Goal: Find contact information: Find contact information

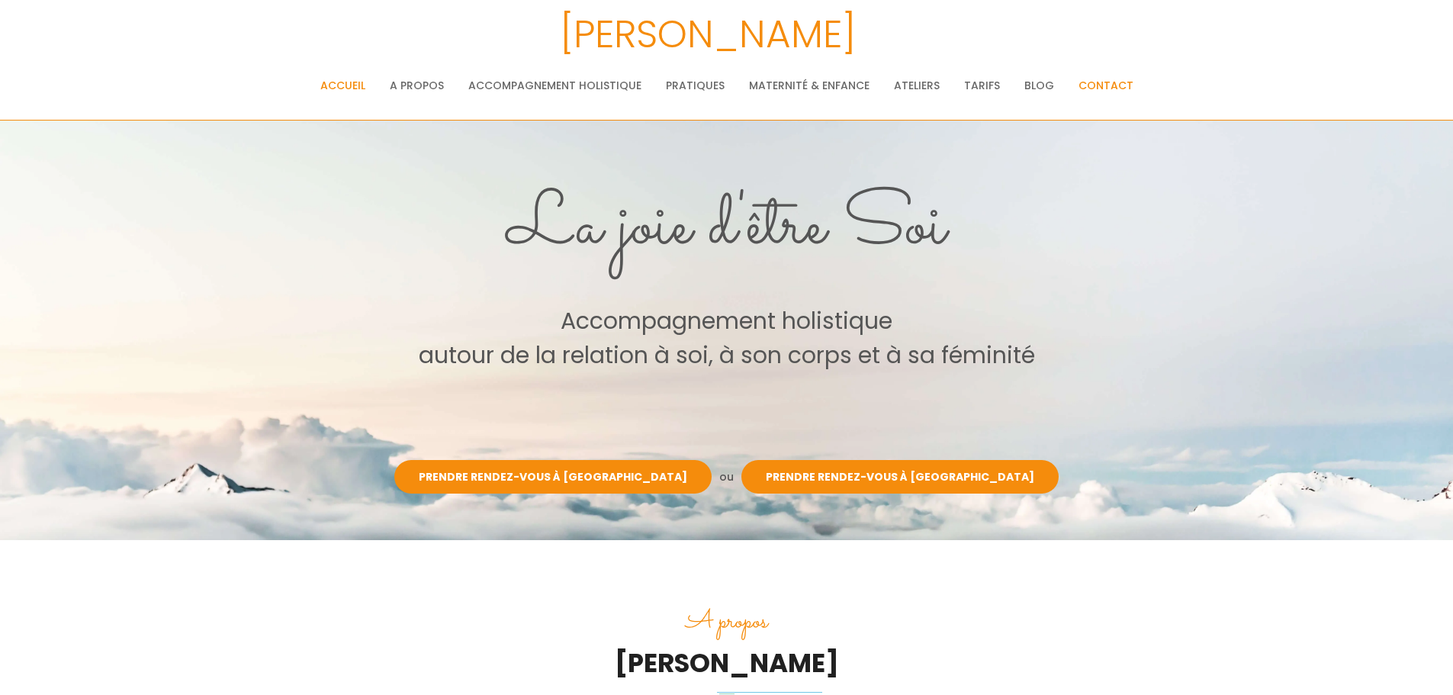
click at [1094, 85] on link "Contact" at bounding box center [1106, 85] width 55 height 31
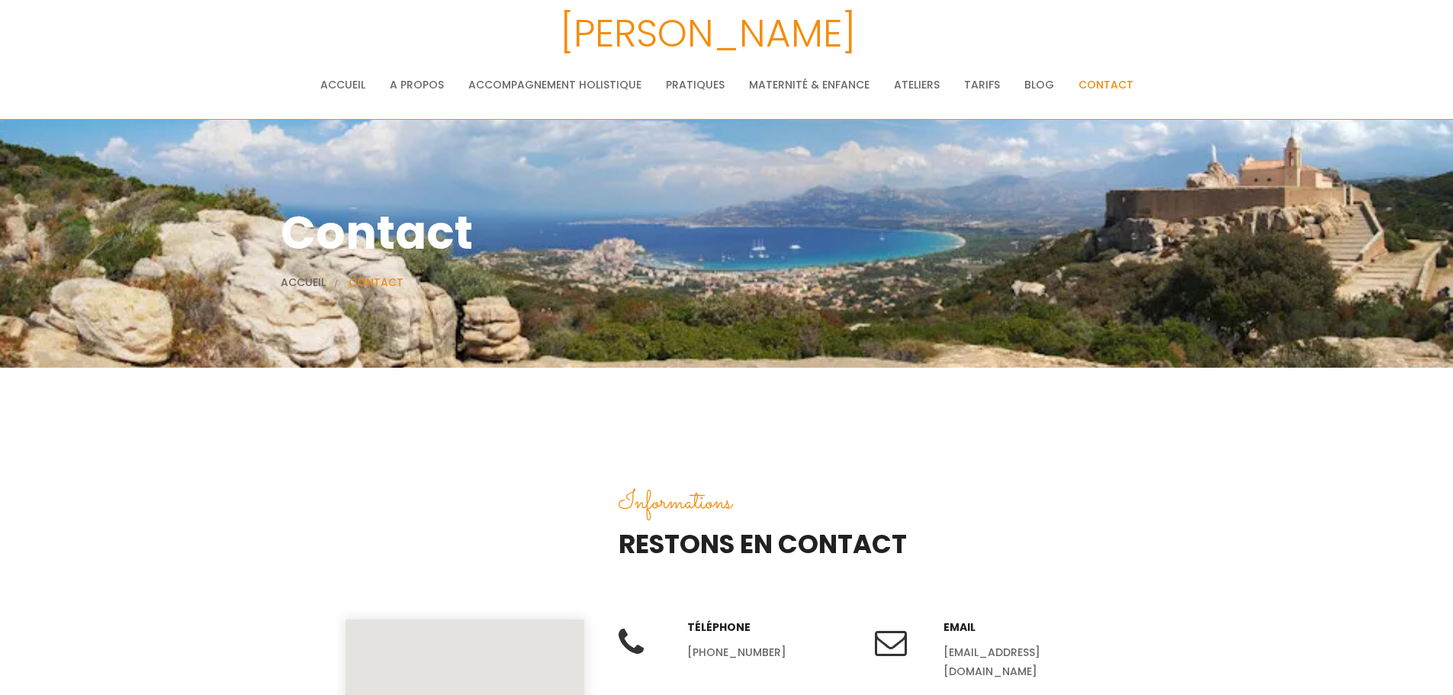
scroll to position [305, 0]
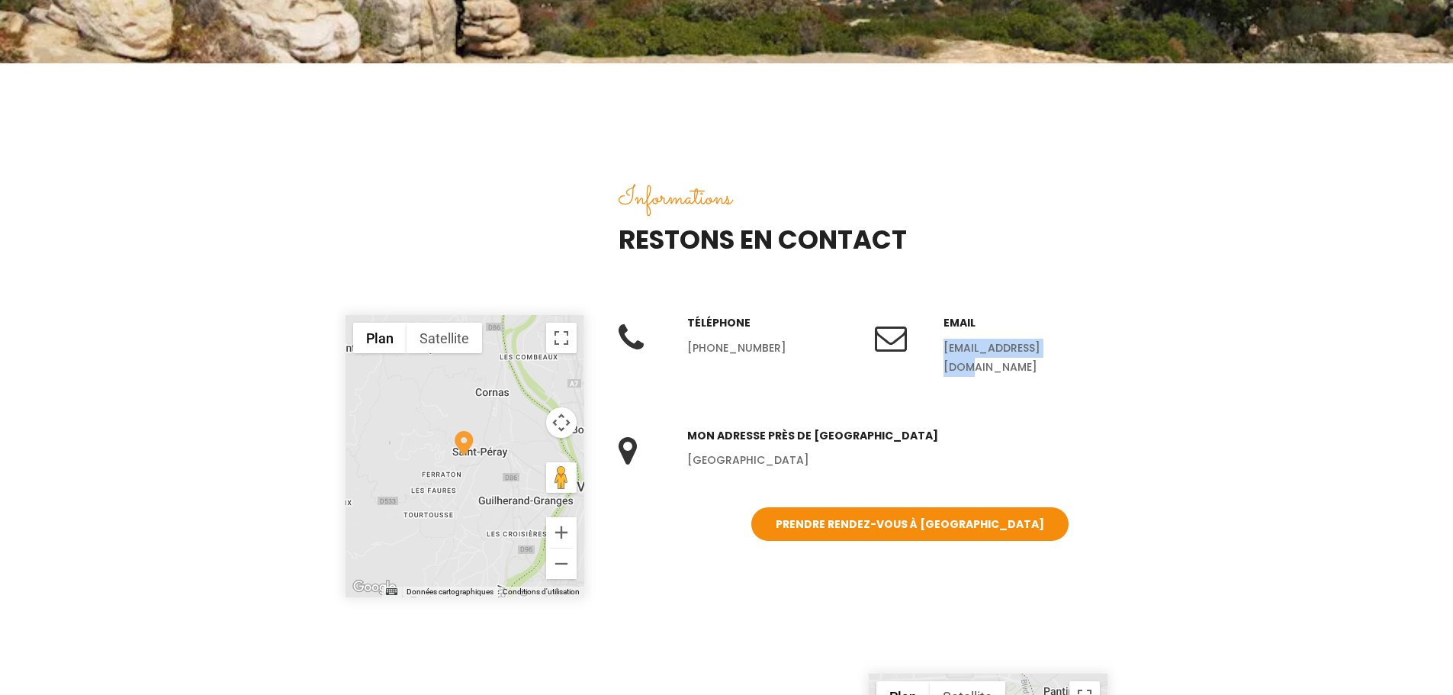
drag, startPoint x: 1079, startPoint y: 345, endPoint x: 945, endPoint y: 350, distance: 133.6
click at [945, 350] on li "[EMAIL_ADDRESS][DOMAIN_NAME]" at bounding box center [1026, 358] width 165 height 38
copy li "[EMAIL_ADDRESS][DOMAIN_NAME]"
